Goal: Transaction & Acquisition: Obtain resource

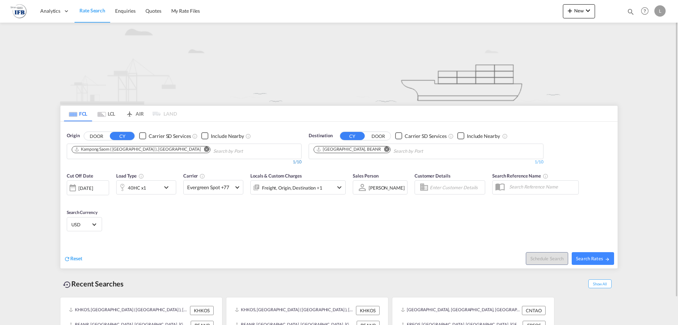
click at [215, 161] on div "1/10" at bounding box center [184, 162] width 235 height 6
click at [215, 151] on input "Chips input." at bounding box center [246, 151] width 67 height 11
click at [200, 152] on button "Remove" at bounding box center [205, 149] width 11 height 7
click at [163, 152] on body "Analytics Reports Rate Search Enquiries Quotes My Rate Files Analytics" at bounding box center [339, 162] width 678 height 325
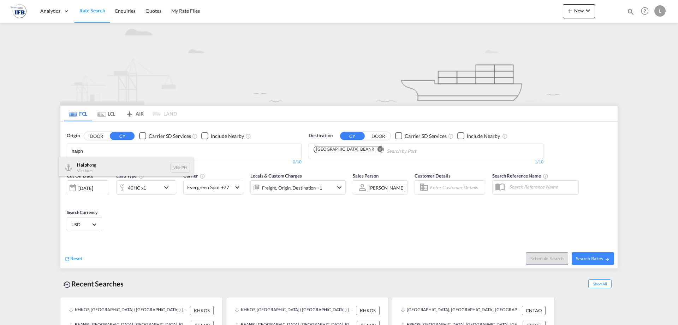
type input "haiph"
click at [122, 170] on div "Haiph ong Viet Nam VNHPH" at bounding box center [126, 167] width 134 height 21
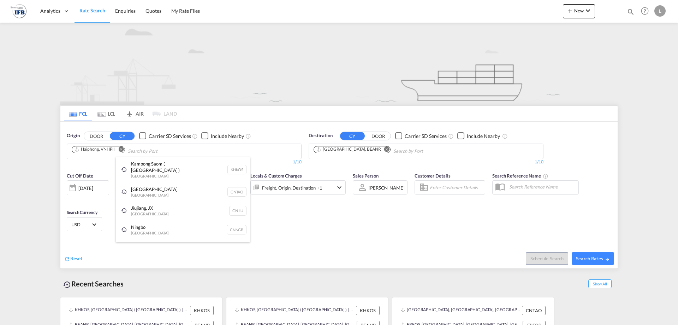
click at [164, 220] on div "Ningbo China CNNGB" at bounding box center [183, 229] width 134 height 19
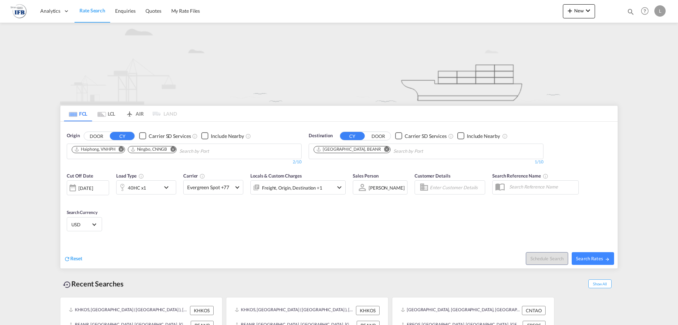
click at [175, 148] on md-icon "Remove" at bounding box center [172, 148] width 5 height 5
click at [96, 193] on div "[DATE]" at bounding box center [88, 187] width 42 height 15
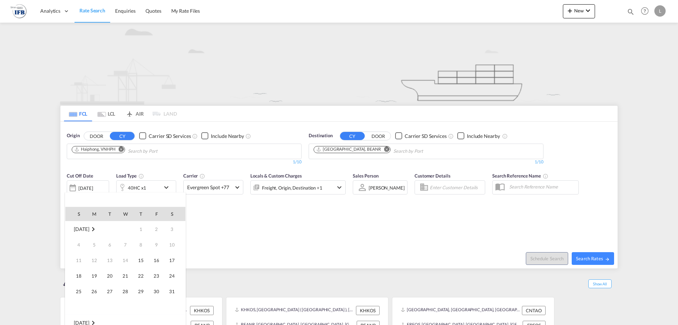
scroll to position [281, 0]
drag, startPoint x: 91, startPoint y: 275, endPoint x: 357, endPoint y: 251, distance: 267.2
click at [91, 276] on span "18" at bounding box center [94, 276] width 14 height 14
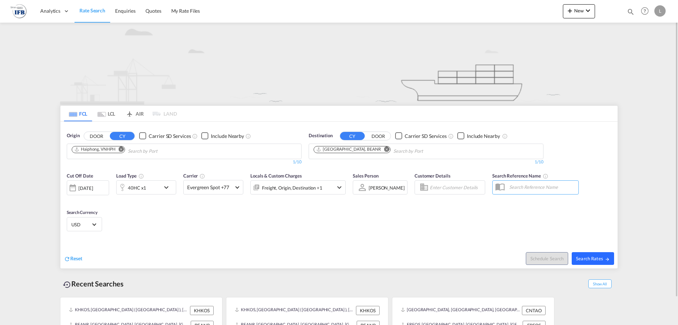
click at [606, 255] on span "Search Rates" at bounding box center [593, 258] width 34 height 6
type input "VNHPH to BEANR / [DATE]"
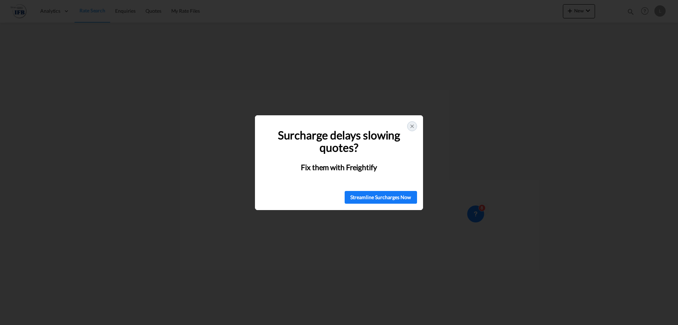
click at [410, 128] on icon at bounding box center [413, 126] width 6 height 6
